Goal: Information Seeking & Learning: Learn about a topic

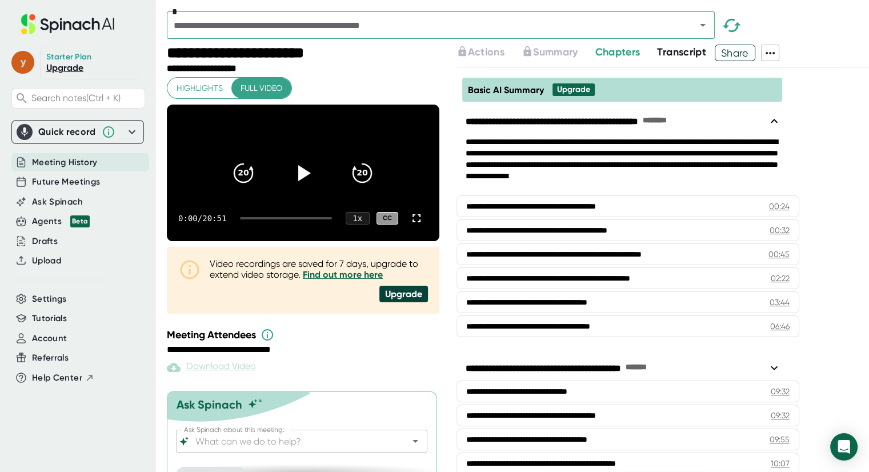
click at [19, 65] on span "y" at bounding box center [22, 62] width 23 height 23
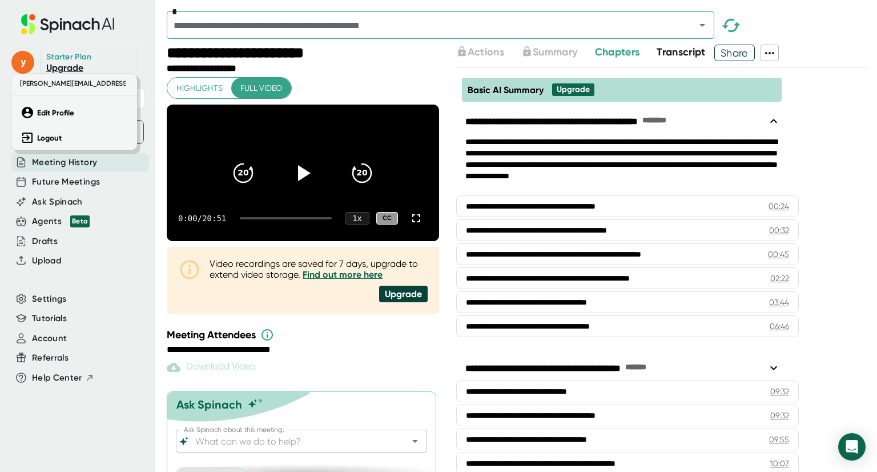
click at [46, 163] on div at bounding box center [438, 236] width 877 height 472
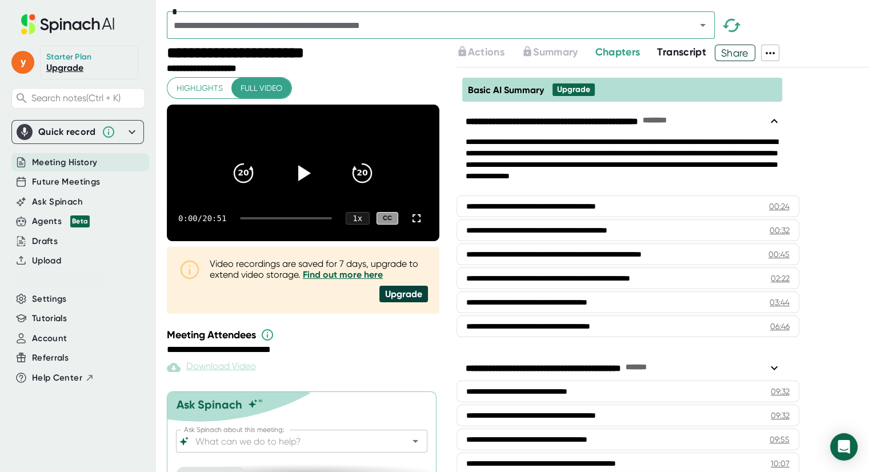
click at [713, 28] on div "*" at bounding box center [441, 24] width 548 height 27
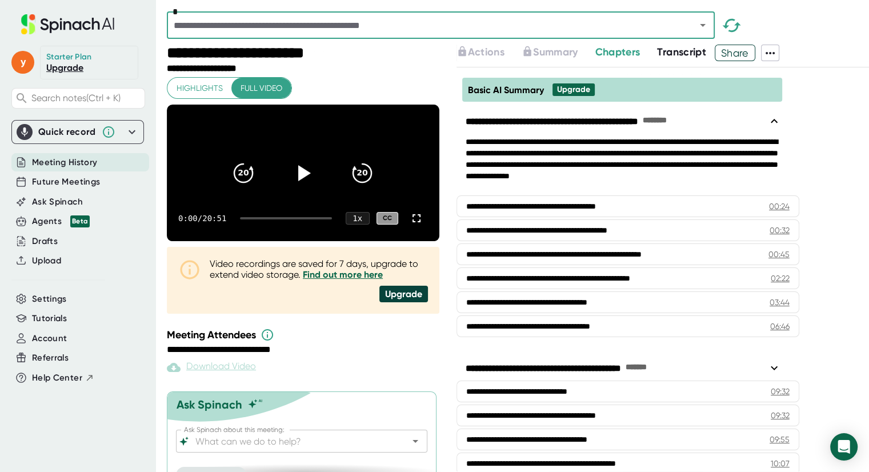
click at [701, 25] on icon "Open" at bounding box center [703, 25] width 6 height 3
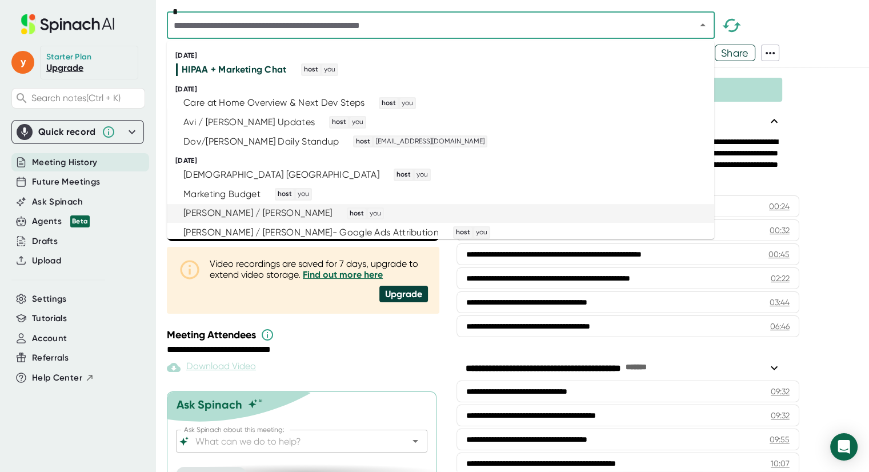
click at [230, 216] on div "Yaakov / Yitzy" at bounding box center [257, 212] width 149 height 11
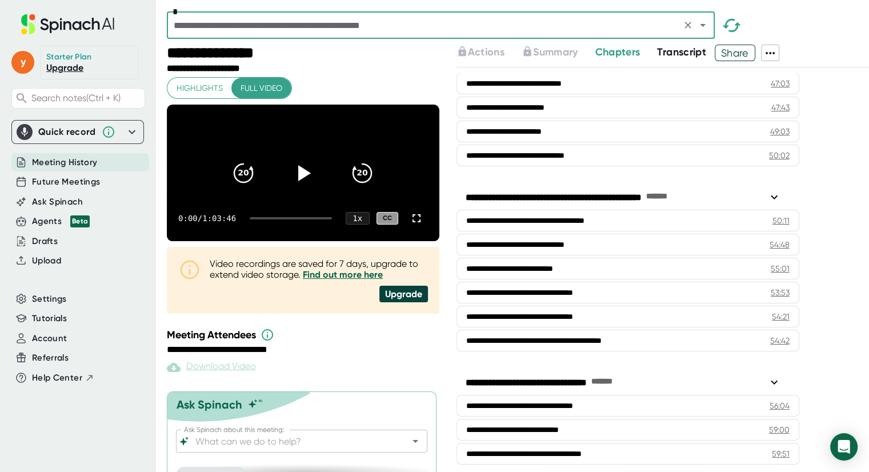
click at [676, 53] on span "Transcript" at bounding box center [681, 52] width 49 height 13
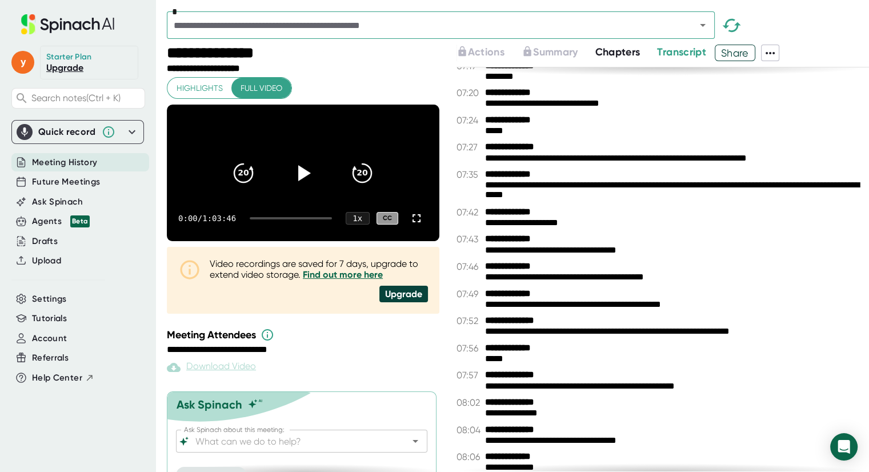
scroll to position [1126, 0]
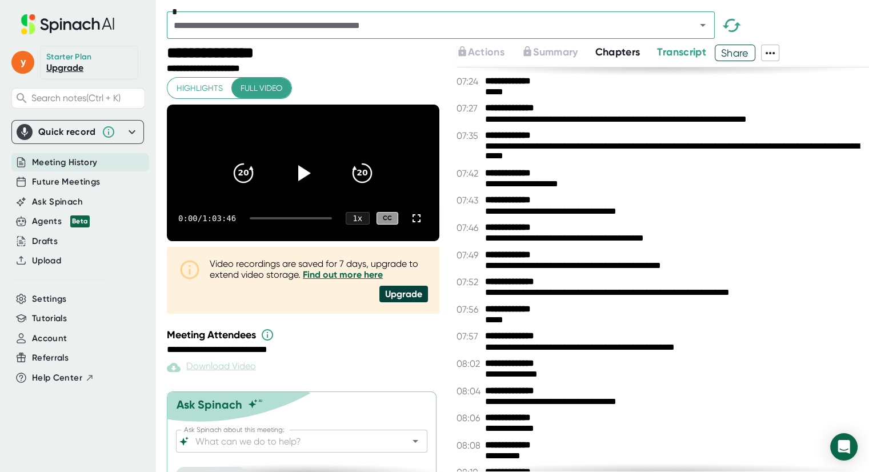
click at [623, 51] on span "Chapters" at bounding box center [617, 52] width 45 height 13
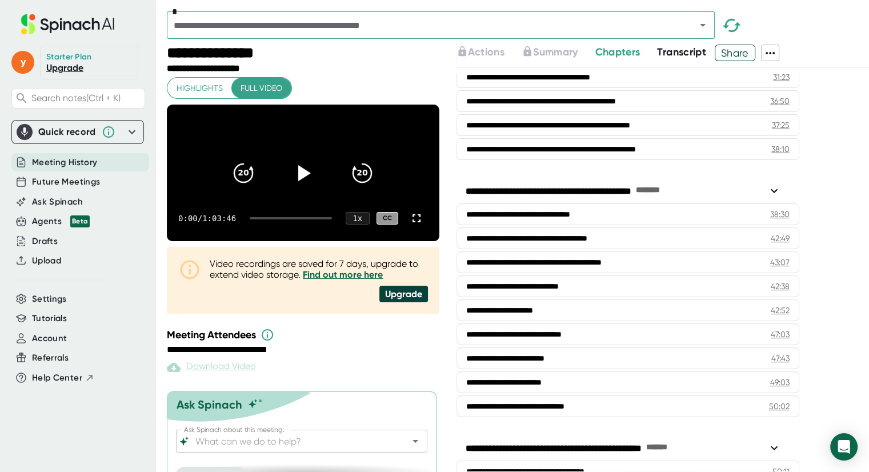
scroll to position [875, 0]
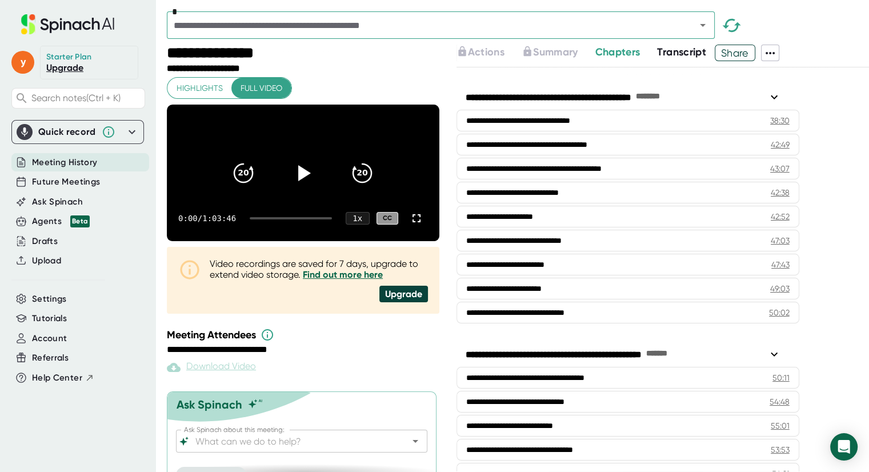
scroll to position [719, 0]
